Goal: Information Seeking & Learning: Learn about a topic

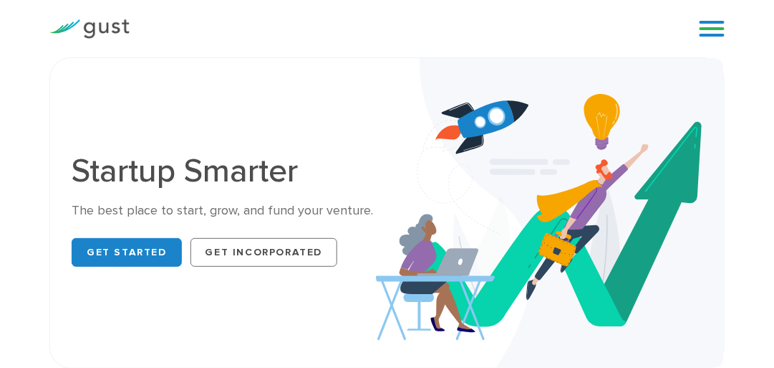
drag, startPoint x: 647, startPoint y: 70, endPoint x: 699, endPoint y: 31, distance: 64.9
click at [699, 31] on div "Start your Journey Accelerate your Progress Raise Capital Get Incorporated Blog…" at bounding box center [387, 28] width 697 height 57
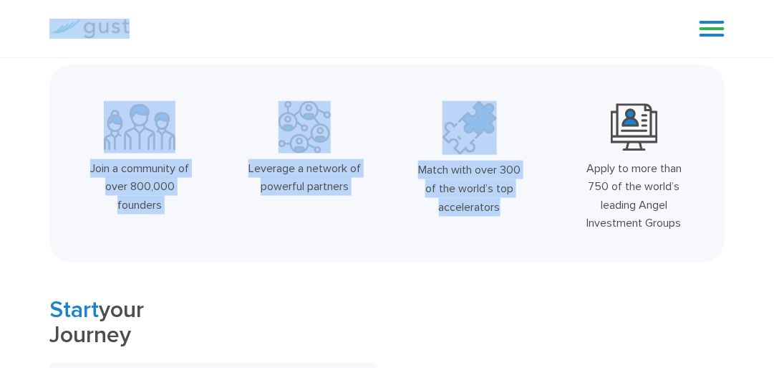
scroll to position [358, 0]
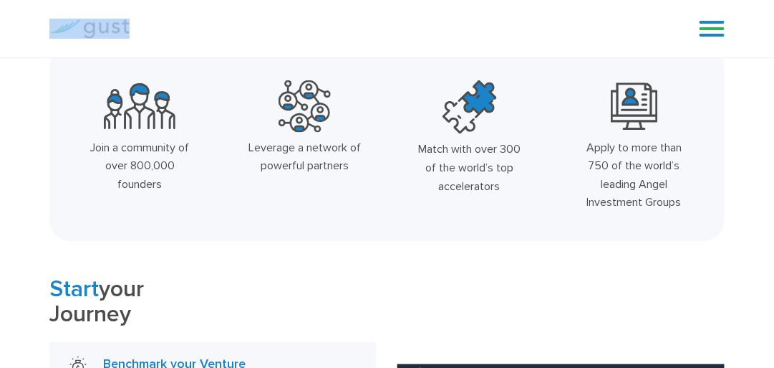
drag, startPoint x: 699, startPoint y: 31, endPoint x: 719, endPoint y: 27, distance: 21.2
click at [78, 290] on span "Start" at bounding box center [73, 289] width 49 height 27
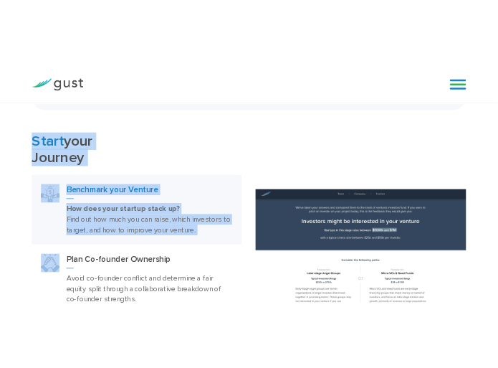
scroll to position [573, 0]
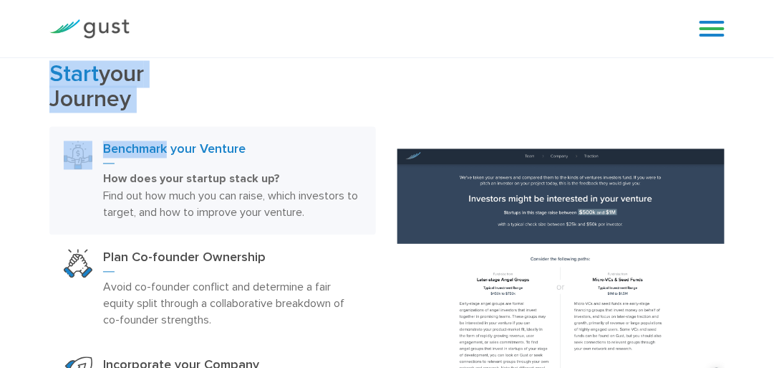
drag, startPoint x: 78, startPoint y: 290, endPoint x: 138, endPoint y: 145, distance: 157.4
click at [138, 145] on div "Start your Journey Benchmark your Venture How does your startup stack up? Find …" at bounding box center [212, 274] width 327 height 425
click at [138, 145] on h3 "Benchmark your Venture" at bounding box center [232, 152] width 259 height 23
click at [9, 158] on div "Start your Journey Benchmark your Venture How does your startup stack up? Find …" at bounding box center [387, 274] width 774 height 425
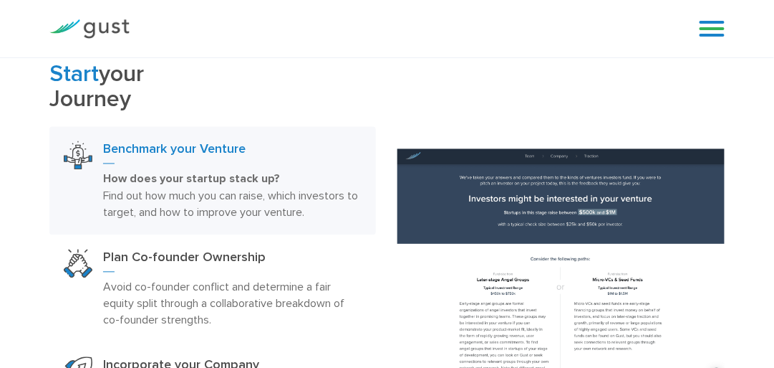
click at [9, 158] on div "Start your Journey Benchmark your Venture How does your startup stack up? Find …" at bounding box center [387, 274] width 774 height 425
click at [567, 205] on img at bounding box center [561, 274] width 327 height 251
